Goal: Task Accomplishment & Management: Manage account settings

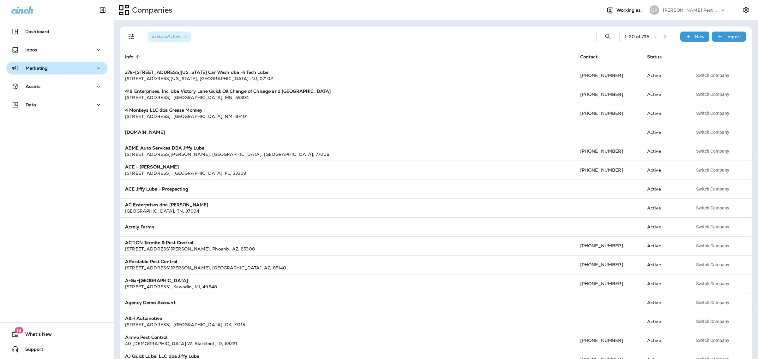
click at [41, 69] on p "Marketing" at bounding box center [37, 68] width 22 height 5
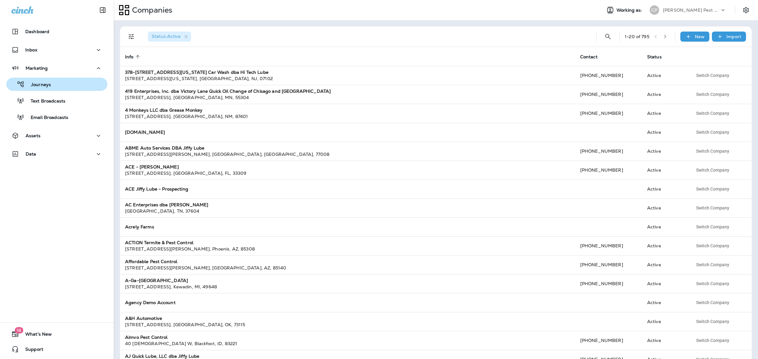
click at [44, 82] on p "Journeys" at bounding box center [38, 85] width 26 height 6
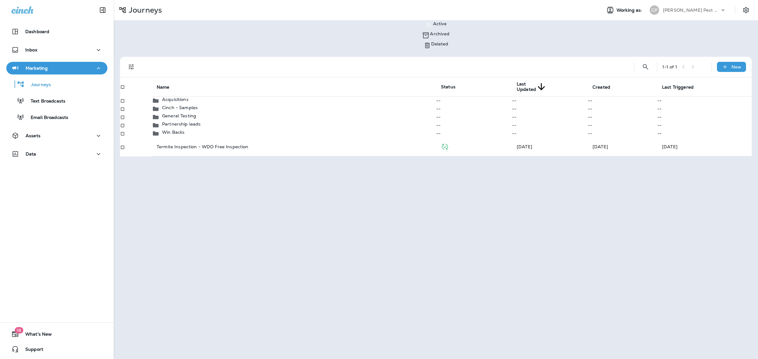
click at [324, 51] on div "1 - 1 of 1 New Name Status Last Updated sorted descending Created Last Triggere…" at bounding box center [436, 107] width 644 height 112
click at [748, 7] on icon "Settings" at bounding box center [746, 10] width 8 height 8
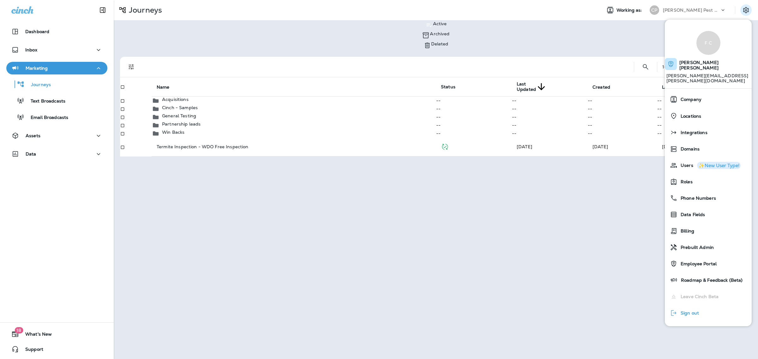
click at [687, 311] on span "Sign out" at bounding box center [687, 313] width 21 height 5
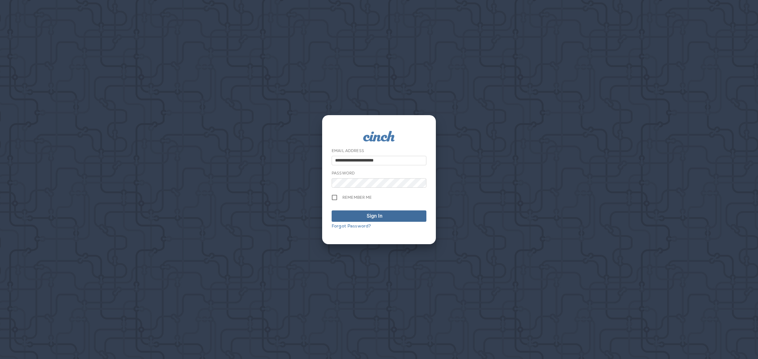
type input "**********"
click at [393, 217] on span "Sign In" at bounding box center [379, 216] width 88 height 8
